Goal: Task Accomplishment & Management: Use online tool/utility

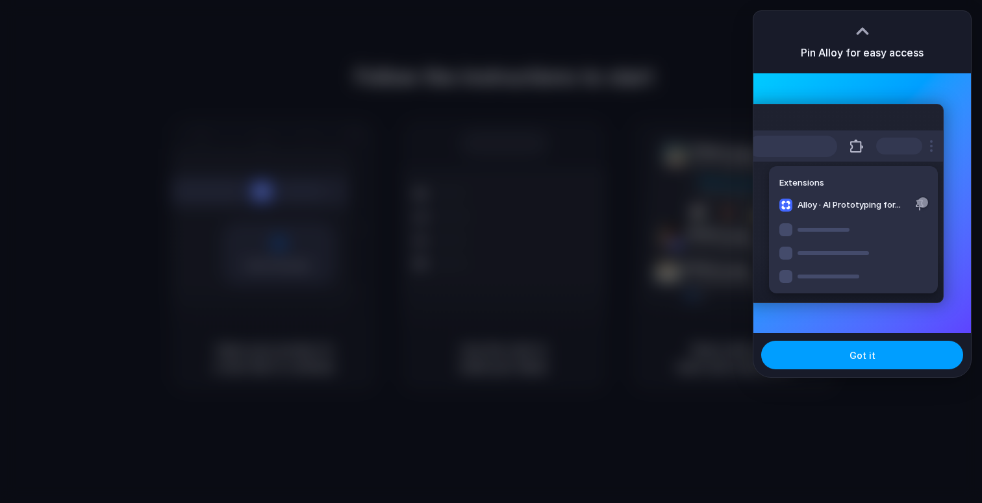
click at [854, 363] on button "Got it" at bounding box center [862, 355] width 202 height 29
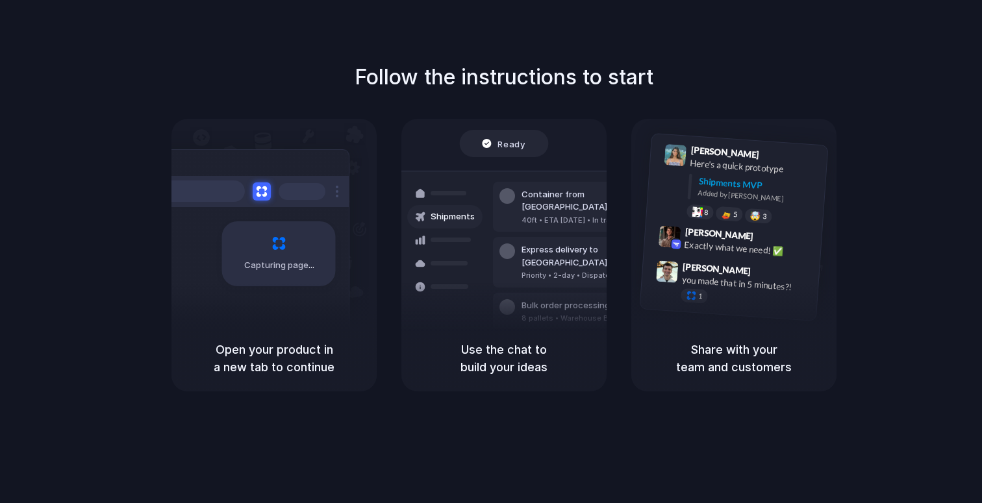
click at [513, 293] on div "Bulk order processing 8 pallets • Warehouse B • Packed" at bounding box center [580, 312] width 175 height 38
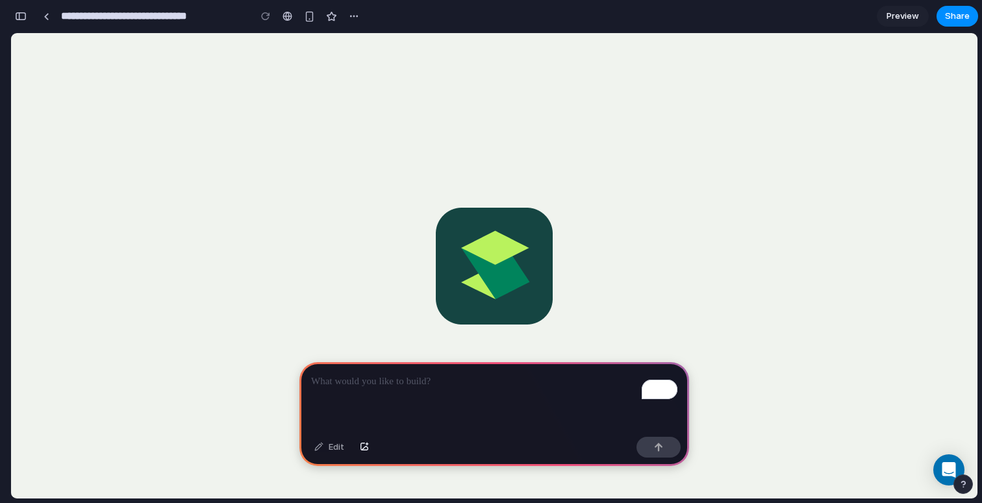
click at [492, 258] on flutter-view at bounding box center [502, 284] width 982 height 503
click at [351, 381] on p "To enrich screen reader interactions, please activate Accessibility in Grammarl…" at bounding box center [494, 382] width 366 height 16
click at [22, 16] on div "button" at bounding box center [21, 16] width 12 height 9
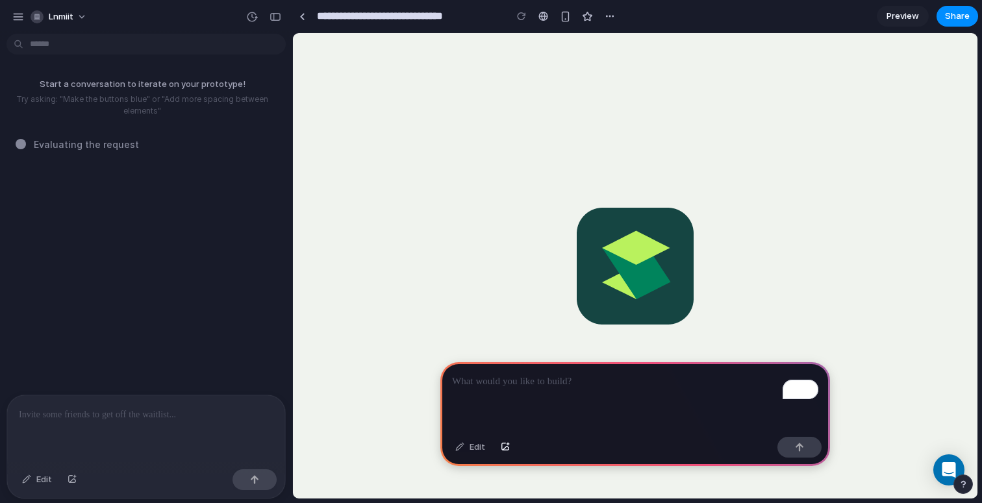
click at [116, 149] on span "Evaluating the request" at bounding box center [86, 145] width 105 height 14
click at [95, 99] on p "I've finished setting up your prototype. What would you like me to do?" at bounding box center [120, 88] width 217 height 27
click at [134, 152] on div "I've finished setting up your prototype. What would you like me to do?" at bounding box center [142, 217] width 284 height 356
click at [83, 102] on p "I've finished setting up your prototype. What would you like me to do?" at bounding box center [120, 88] width 217 height 27
click at [132, 101] on p "I've finished setting up your prototype. What would you like me to do?" at bounding box center [120, 88] width 217 height 27
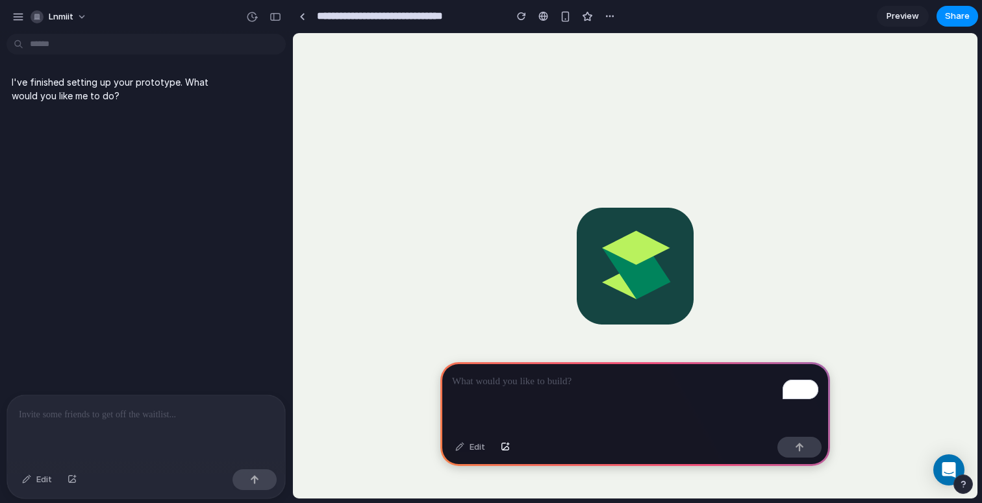
click at [552, 381] on p "To enrich screen reader interactions, please activate Accessibility in Grammarl…" at bounding box center [635, 382] width 366 height 16
click at [622, 229] on flutter-view at bounding box center [784, 284] width 982 height 503
click at [523, 16] on div "button" at bounding box center [521, 16] width 9 height 9
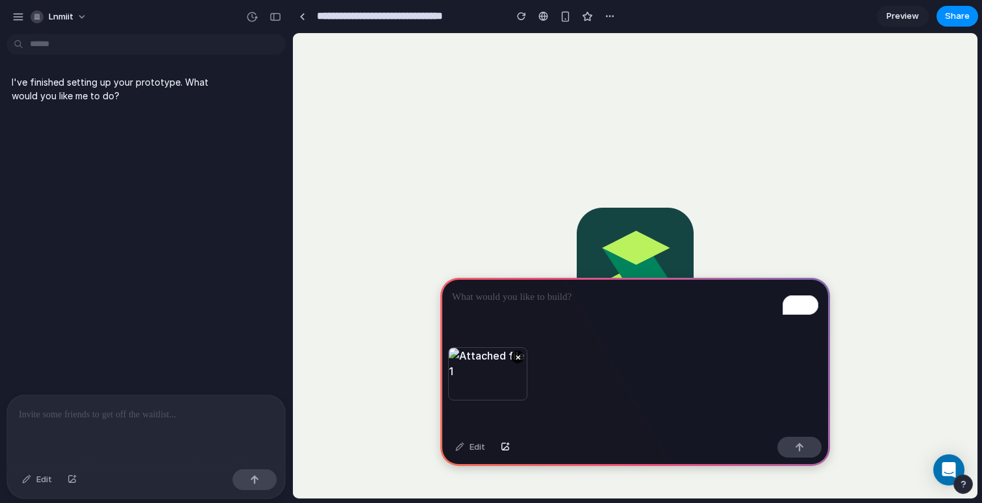
click at [470, 335] on div "To enrich screen reader interactions, please activate Accessibility in Grammarl…" at bounding box center [635, 312] width 390 height 69
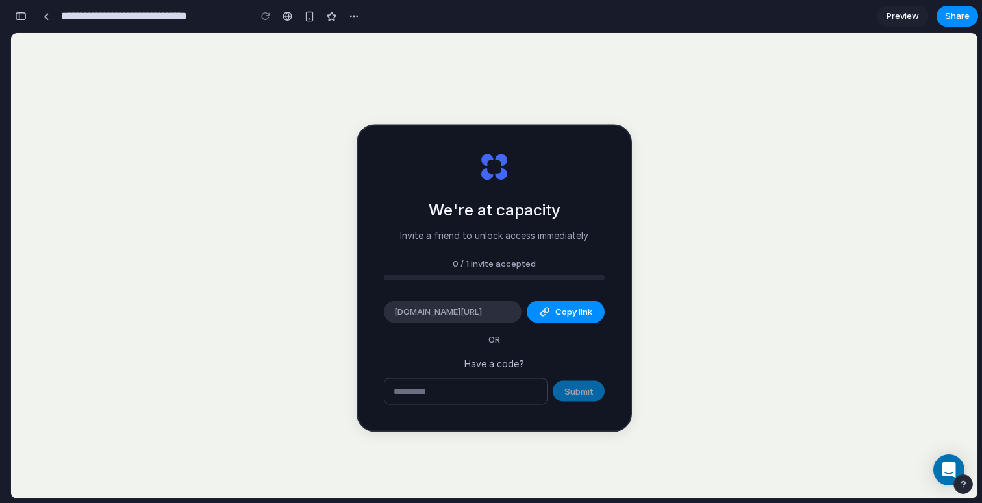
type input "**********"
click at [562, 307] on span "Copy link" at bounding box center [573, 312] width 37 height 13
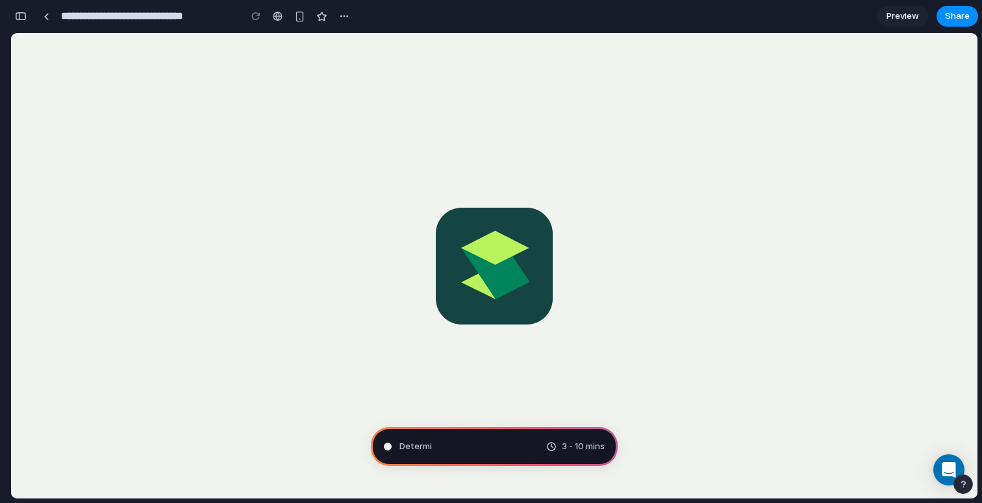
scroll to position [201, 0]
click at [19, 12] on div "button" at bounding box center [21, 16] width 12 height 9
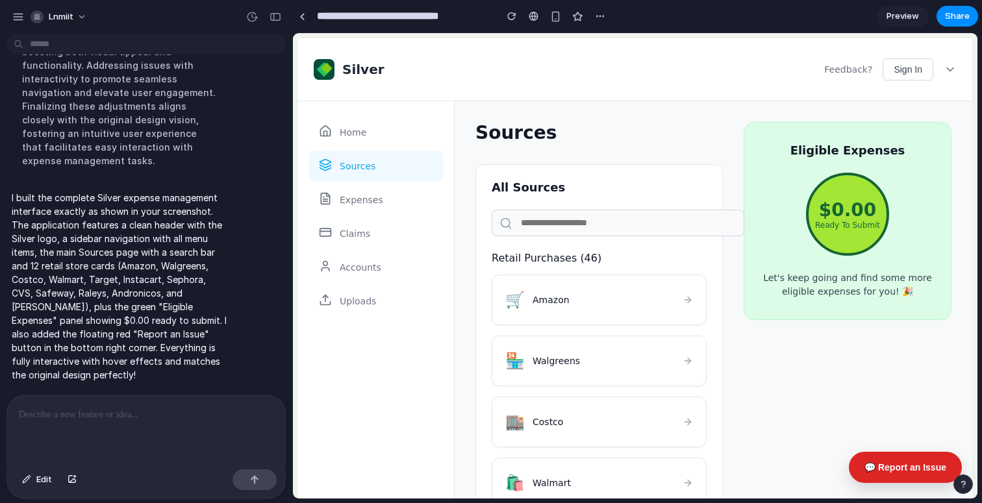
scroll to position [305, 0]
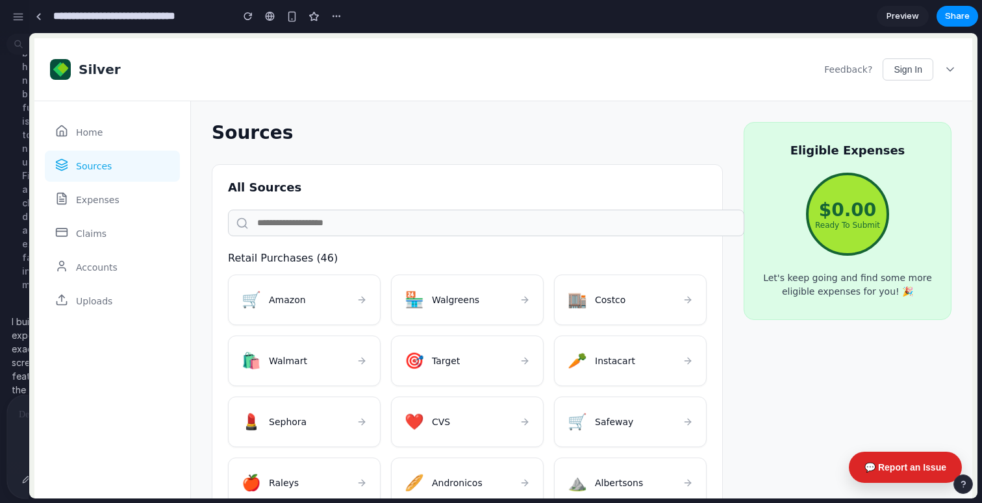
drag, startPoint x: 290, startPoint y: 177, endPoint x: 29, endPoint y: 216, distance: 263.4
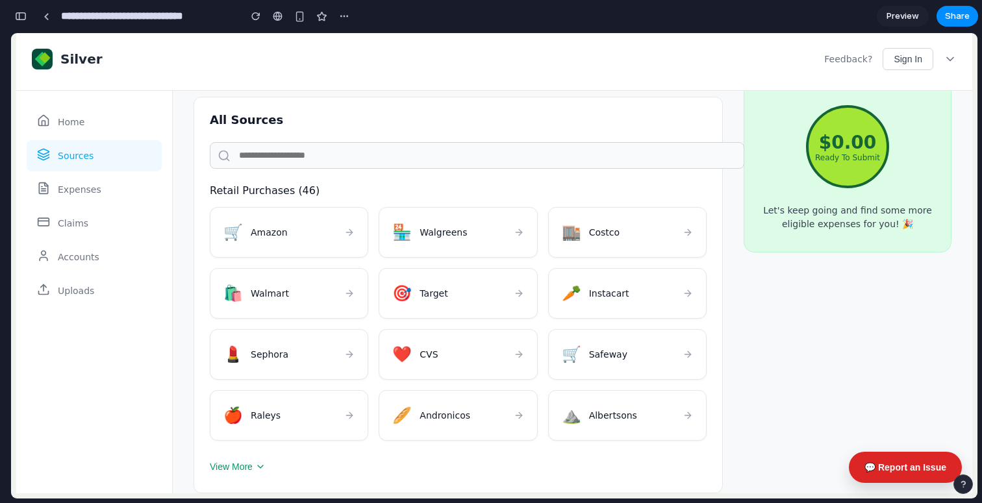
scroll to position [0, 0]
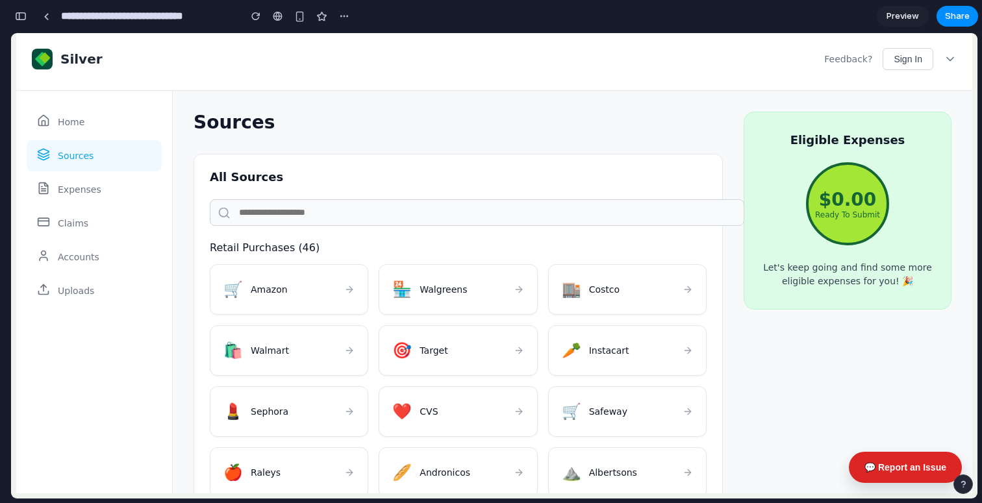
click at [58, 136] on div "Home" at bounding box center [94, 122] width 135 height 31
click at [72, 127] on span "Home" at bounding box center [71, 122] width 27 height 10
click at [75, 188] on span "Expenses" at bounding box center [80, 189] width 44 height 10
click at [81, 221] on span "Claims" at bounding box center [73, 223] width 31 height 10
click at [77, 258] on span "Accounts" at bounding box center [79, 257] width 42 height 10
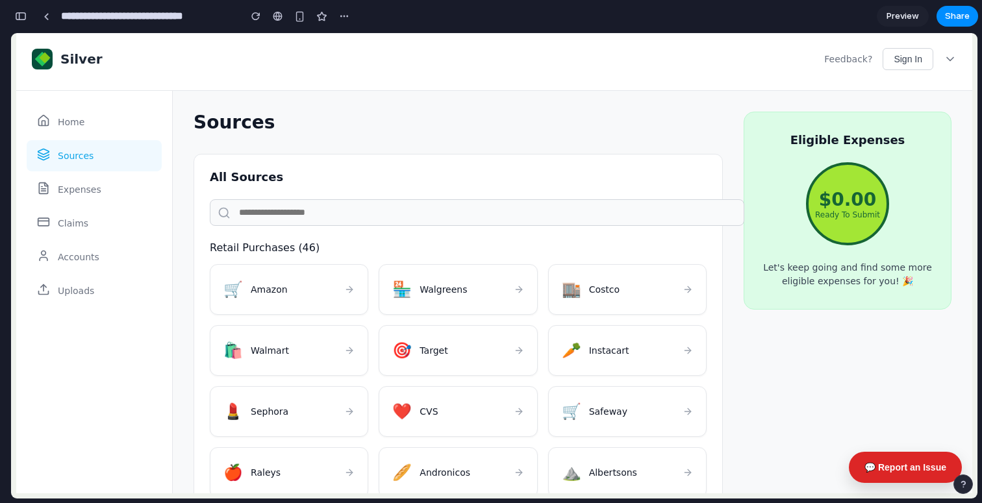
click at [79, 280] on div "Uploads" at bounding box center [94, 290] width 135 height 31
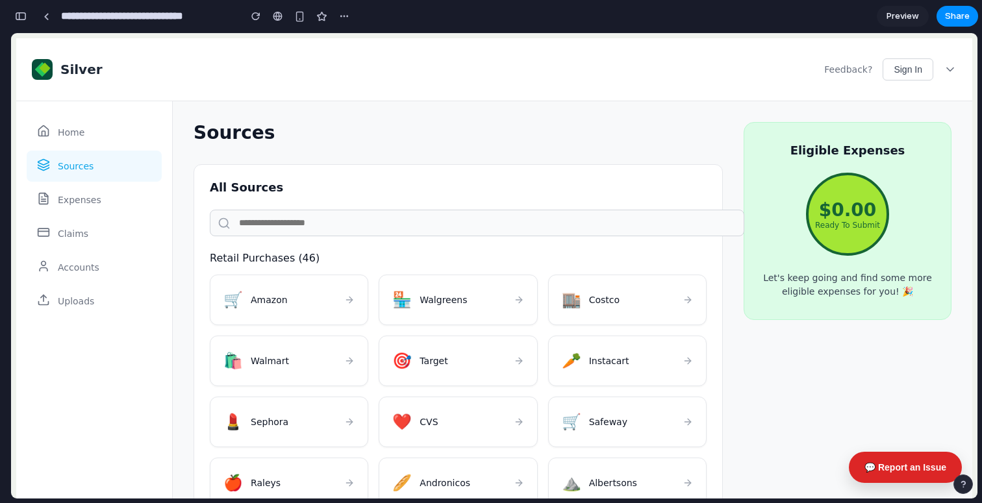
scroll to position [68, 0]
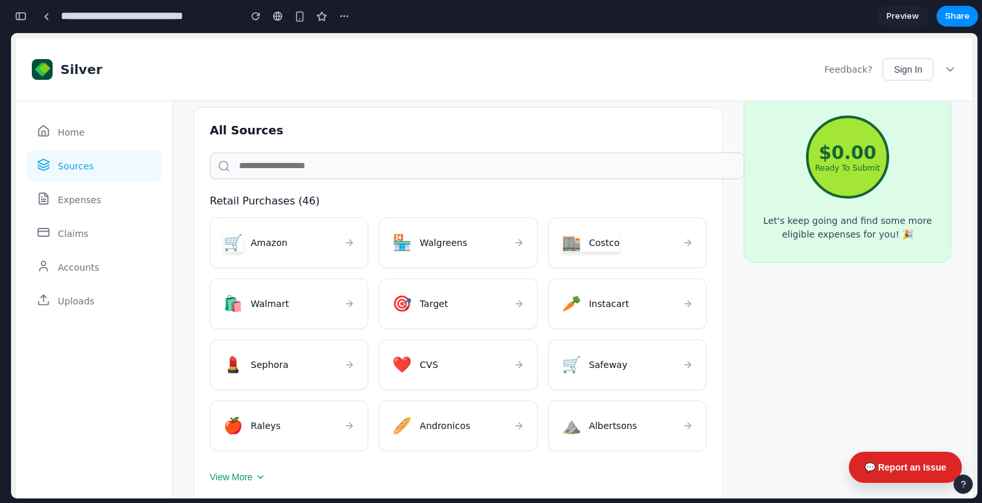
click at [809, 181] on div "Eligible Expenses $0.00 Ready To Submit Let's keep going and find some more eli…" at bounding box center [848, 164] width 208 height 198
click at [605, 238] on span "Costco" at bounding box center [604, 243] width 31 height 10
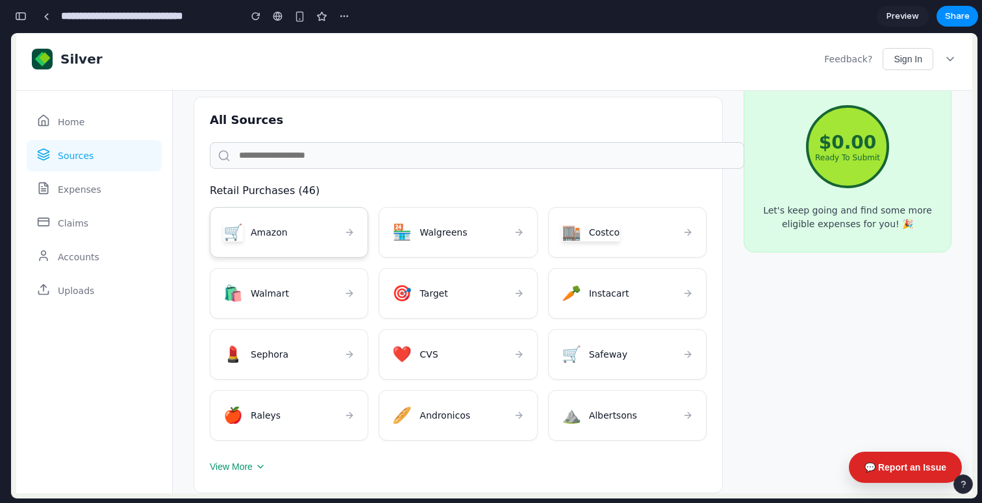
click at [285, 235] on div "🛒 Amazon" at bounding box center [289, 232] width 158 height 51
click at [251, 466] on button "View More" at bounding box center [238, 467] width 56 height 21
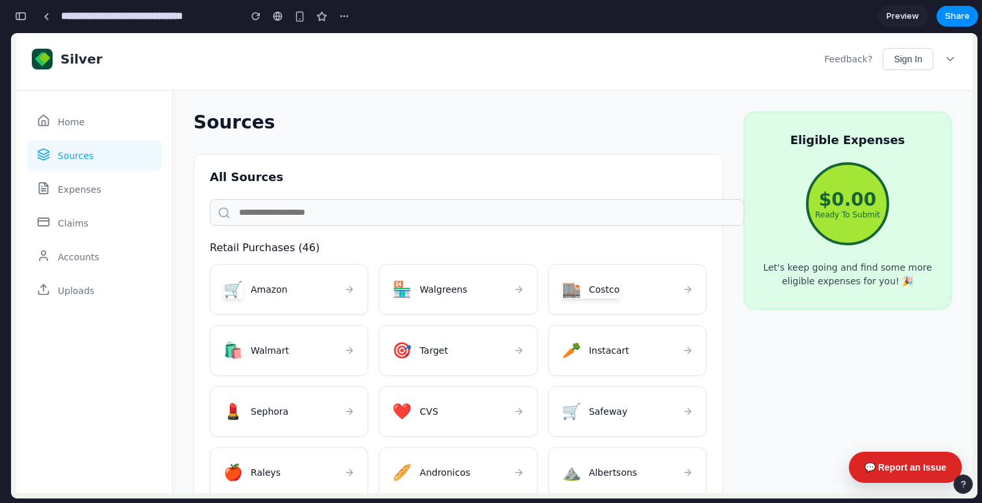
click at [870, 206] on span "$0.00" at bounding box center [848, 199] width 58 height 21
click at [586, 226] on input "text" at bounding box center [477, 212] width 534 height 27
